Goal: Information Seeking & Learning: Compare options

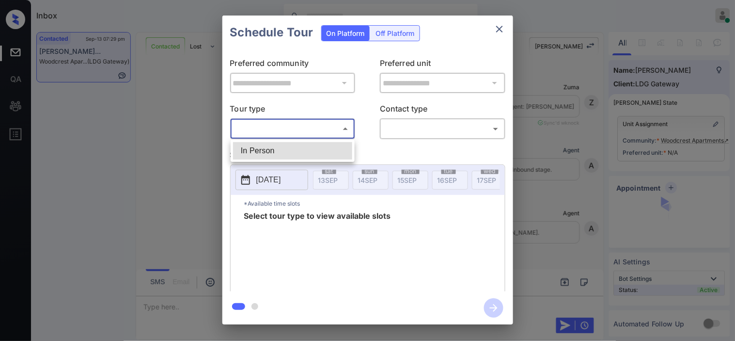
scroll to position [1677, 0]
click at [279, 145] on li "In Person" at bounding box center [292, 150] width 119 height 17
type input "********"
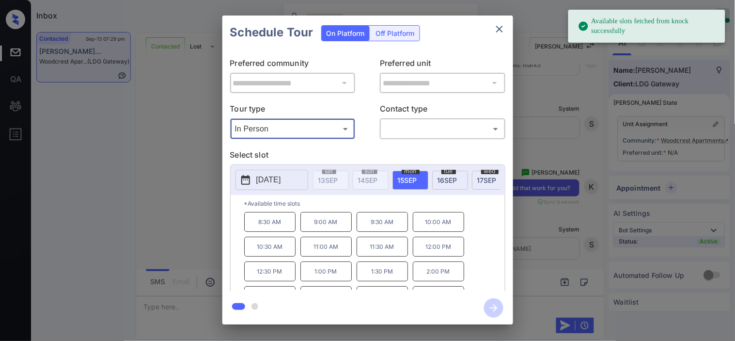
click at [254, 183] on button "2025-09-15" at bounding box center [271, 180] width 73 height 20
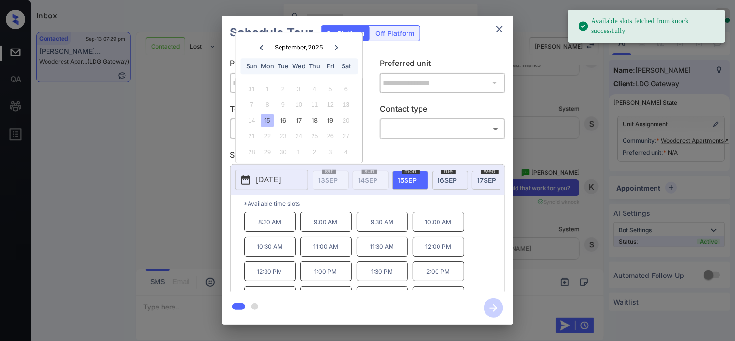
scroll to position [16, 0]
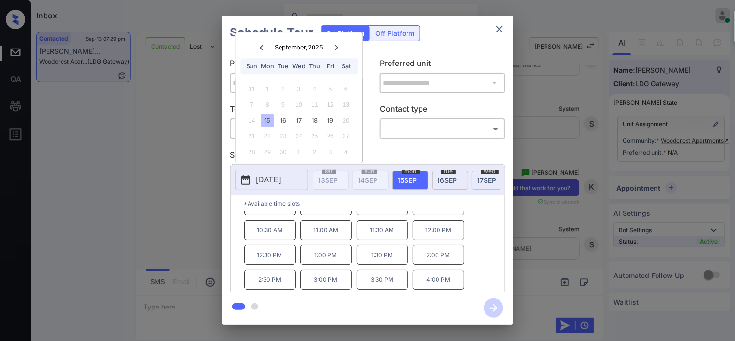
click at [140, 158] on div "**********" at bounding box center [367, 170] width 735 height 340
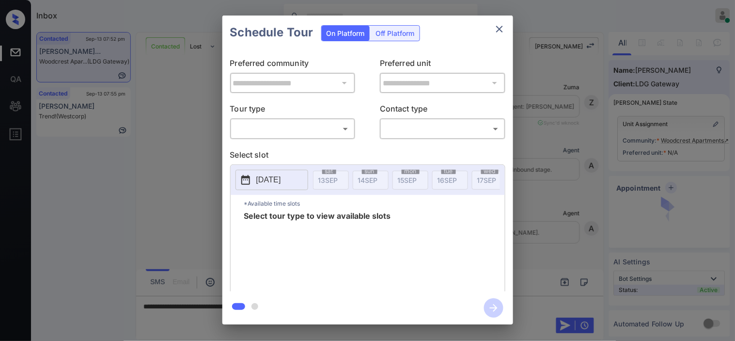
scroll to position [3426, 0]
click at [498, 28] on icon "close" at bounding box center [499, 29] width 7 height 7
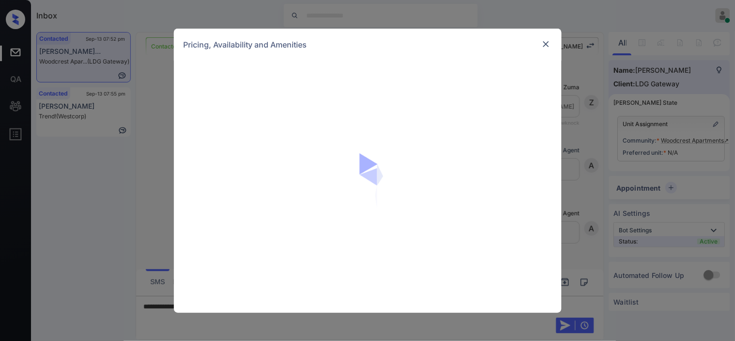
scroll to position [3426, 0]
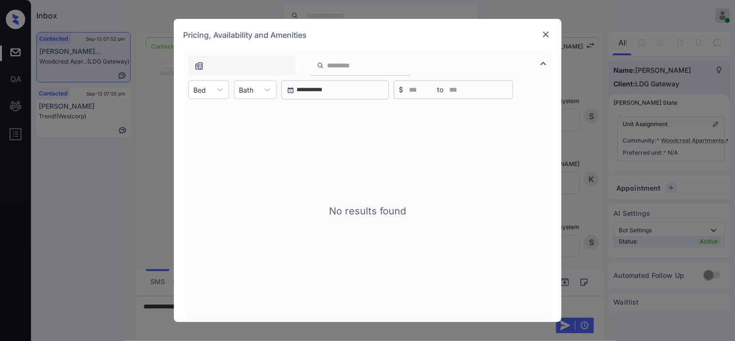
click at [543, 61] on img at bounding box center [544, 64] width 12 height 12
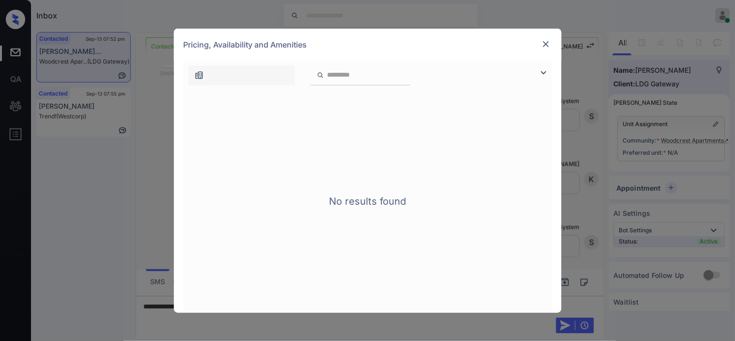
click at [543, 70] on img at bounding box center [544, 73] width 12 height 12
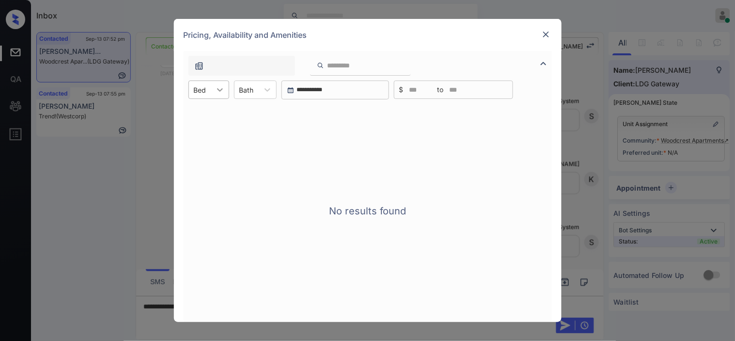
click at [213, 89] on div at bounding box center [219, 89] width 17 height 17
click at [546, 29] on div at bounding box center [546, 35] width 12 height 12
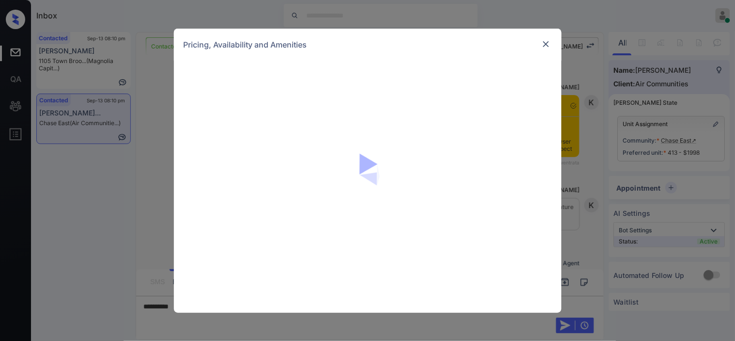
scroll to position [758, 0]
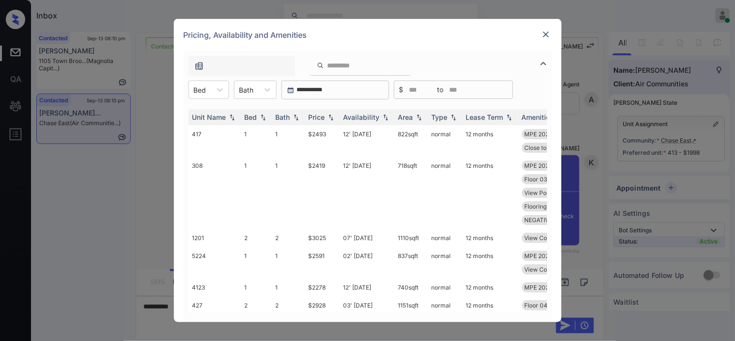
click at [544, 71] on div at bounding box center [368, 63] width 368 height 25
click at [220, 93] on icon at bounding box center [220, 90] width 10 height 10
drag, startPoint x: 208, startPoint y: 118, endPoint x: 343, endPoint y: 114, distance: 134.7
click at [208, 118] on div "0" at bounding box center [208, 113] width 41 height 17
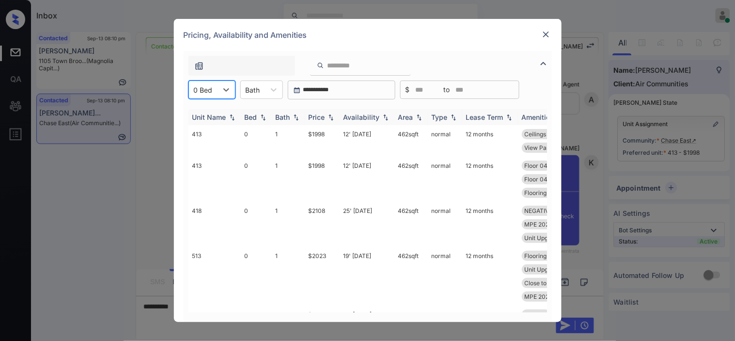
click at [321, 115] on div "Price" at bounding box center [317, 117] width 16 height 8
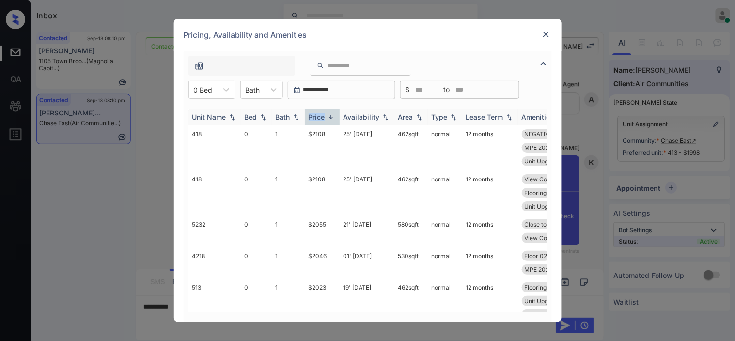
click at [321, 115] on div "Price" at bounding box center [317, 117] width 16 height 8
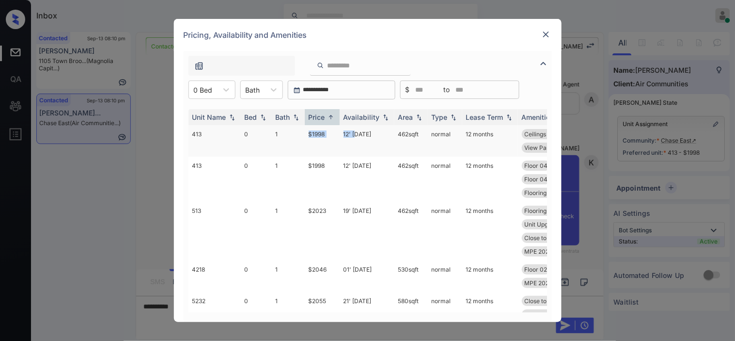
drag, startPoint x: 301, startPoint y: 133, endPoint x: 345, endPoint y: 134, distance: 43.6
click at [355, 134] on tr "413 0 1 $1998 12' Sep 25 462 sqft normal 12 months Ceilings High MPE 2025 Smart…" at bounding box center [441, 140] width 506 height 31
click at [332, 139] on td "$1998" at bounding box center [322, 140] width 35 height 31
drag, startPoint x: 301, startPoint y: 134, endPoint x: 344, endPoint y: 134, distance: 43.1
click at [344, 134] on tr "413 0 1 $1998 12' Sep 25 462 sqft normal 12 months Ceilings High MPE 2025 Smart…" at bounding box center [441, 140] width 506 height 31
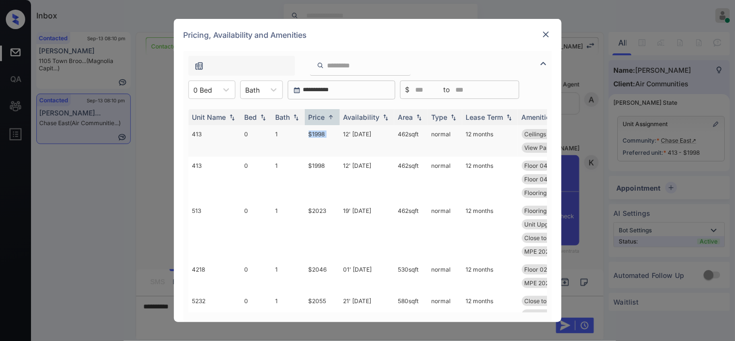
click at [311, 137] on td "$1998" at bounding box center [322, 140] width 35 height 31
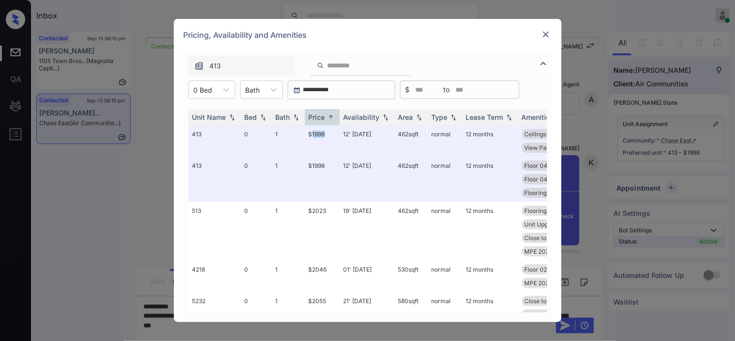
click at [547, 34] on img at bounding box center [546, 35] width 10 height 10
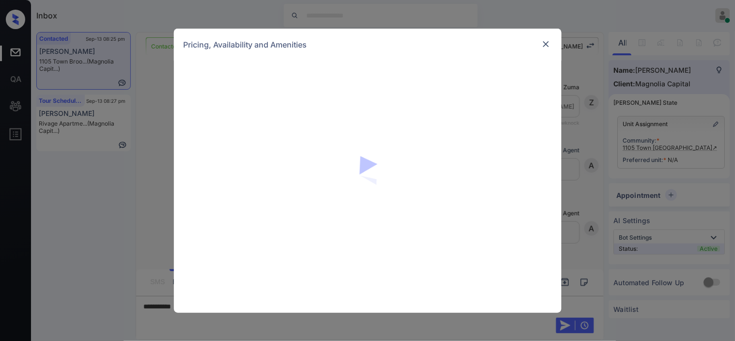
scroll to position [868, 0]
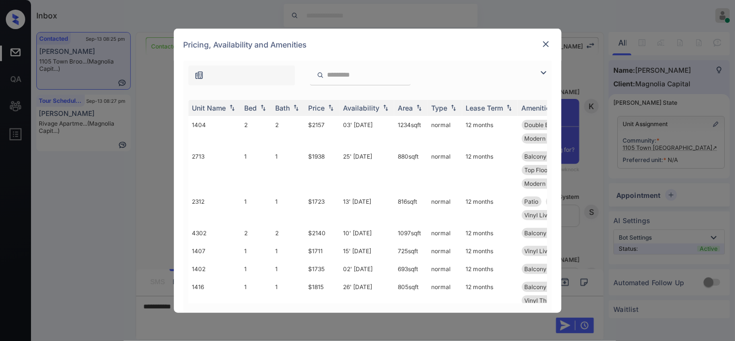
drag, startPoint x: 538, startPoint y: 72, endPoint x: 363, endPoint y: 75, distance: 174.4
click at [538, 71] on img at bounding box center [544, 73] width 12 height 12
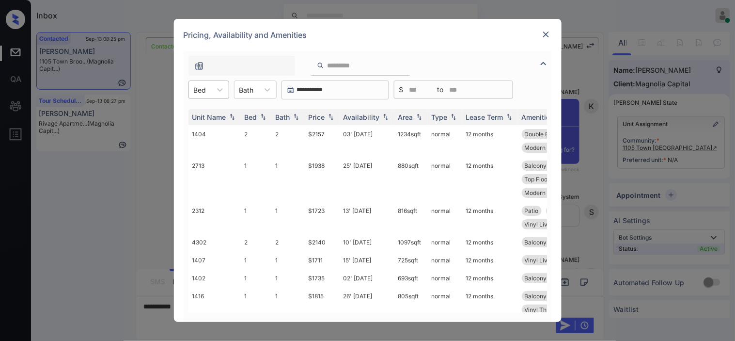
click at [204, 89] on div at bounding box center [200, 90] width 13 height 10
drag, startPoint x: 202, startPoint y: 109, endPoint x: 265, endPoint y: 118, distance: 63.6
click at [202, 110] on div "1" at bounding box center [208, 113] width 41 height 17
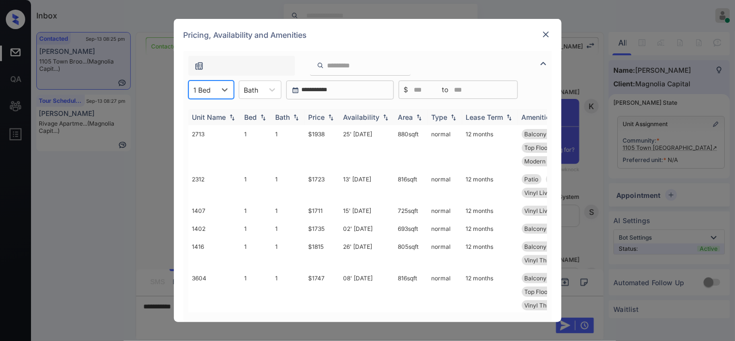
click at [329, 114] on img at bounding box center [331, 117] width 10 height 7
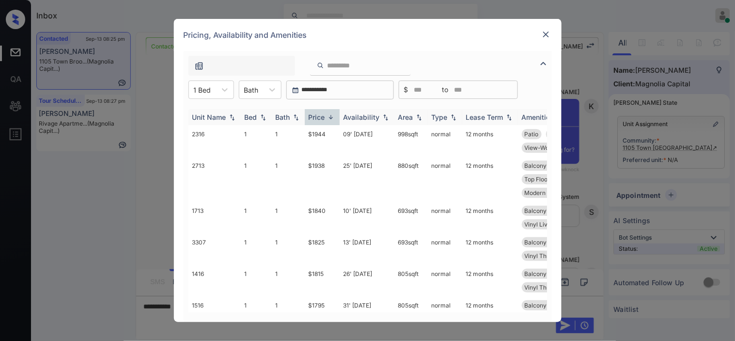
click at [329, 114] on img at bounding box center [331, 116] width 10 height 7
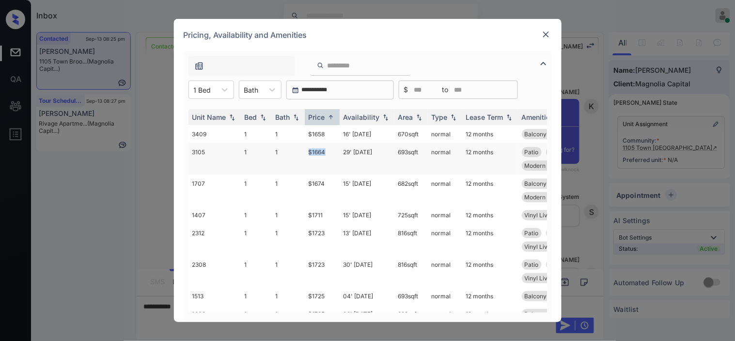
drag, startPoint x: 307, startPoint y: 151, endPoint x: 339, endPoint y: 152, distance: 32.5
click at [339, 152] on td "$1664" at bounding box center [322, 158] width 35 height 31
copy td "$1664"
click at [545, 35] on img at bounding box center [546, 35] width 10 height 10
